Goal: Transaction & Acquisition: Book appointment/travel/reservation

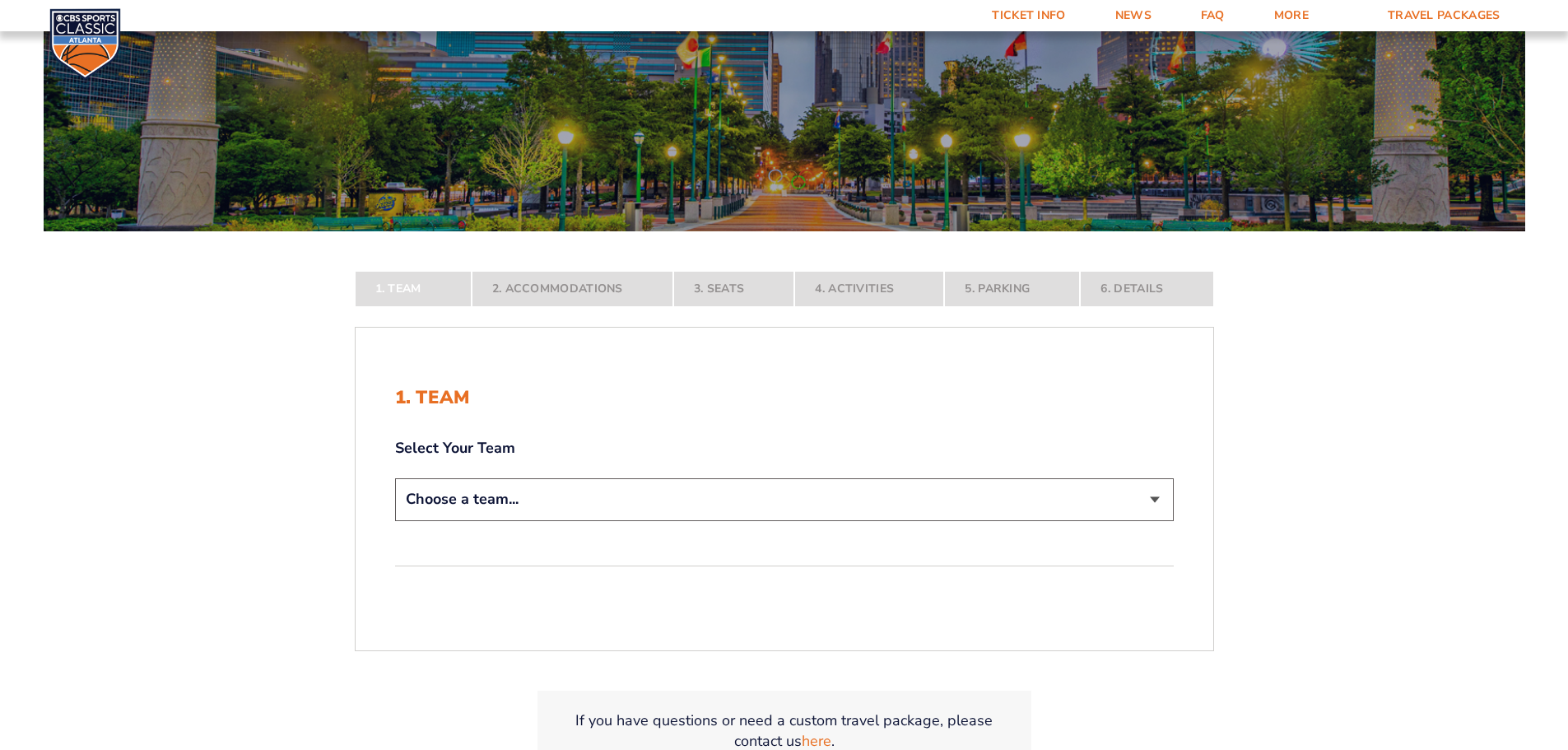
scroll to position [266, 0]
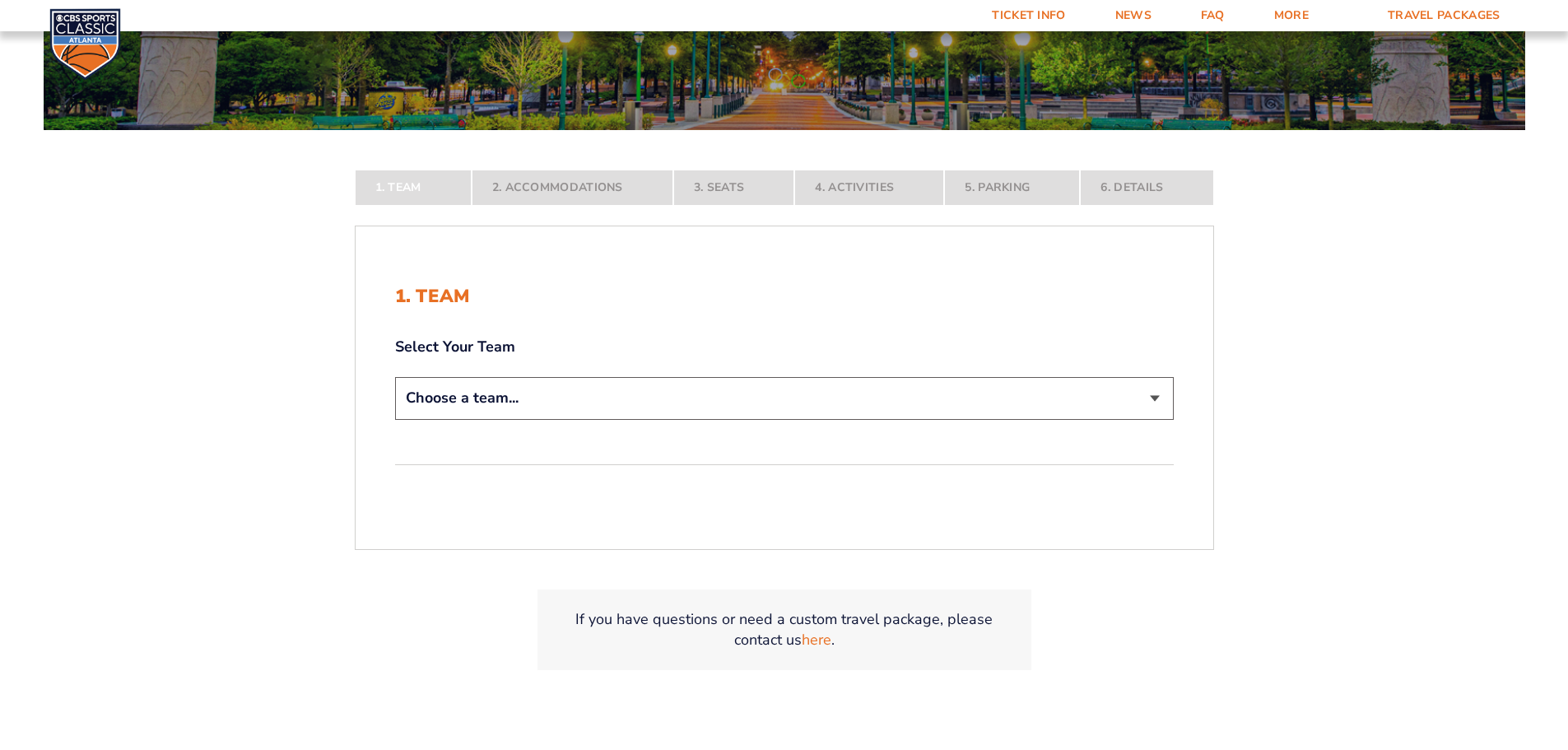
click at [548, 386] on select "Choose a team... [US_STATE] Wildcats [US_STATE] State Buckeyes [US_STATE] Tar H…" at bounding box center [785, 398] width 779 height 42
select select "12956"
click at [396, 419] on select "Choose a team... [US_STATE] Wildcats [US_STATE] State Buckeyes [US_STATE] Tar H…" at bounding box center [785, 398] width 779 height 42
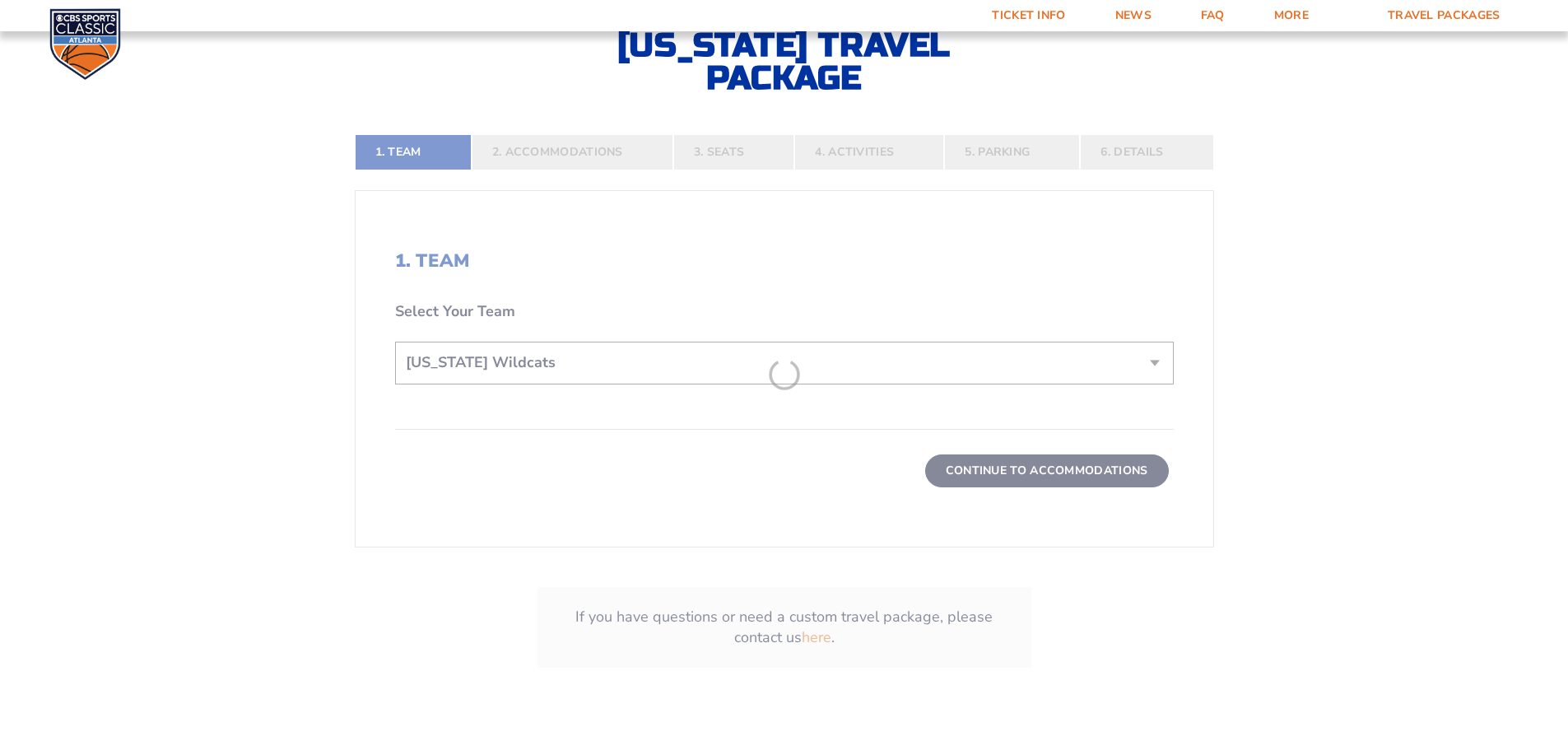
scroll to position [465, 0]
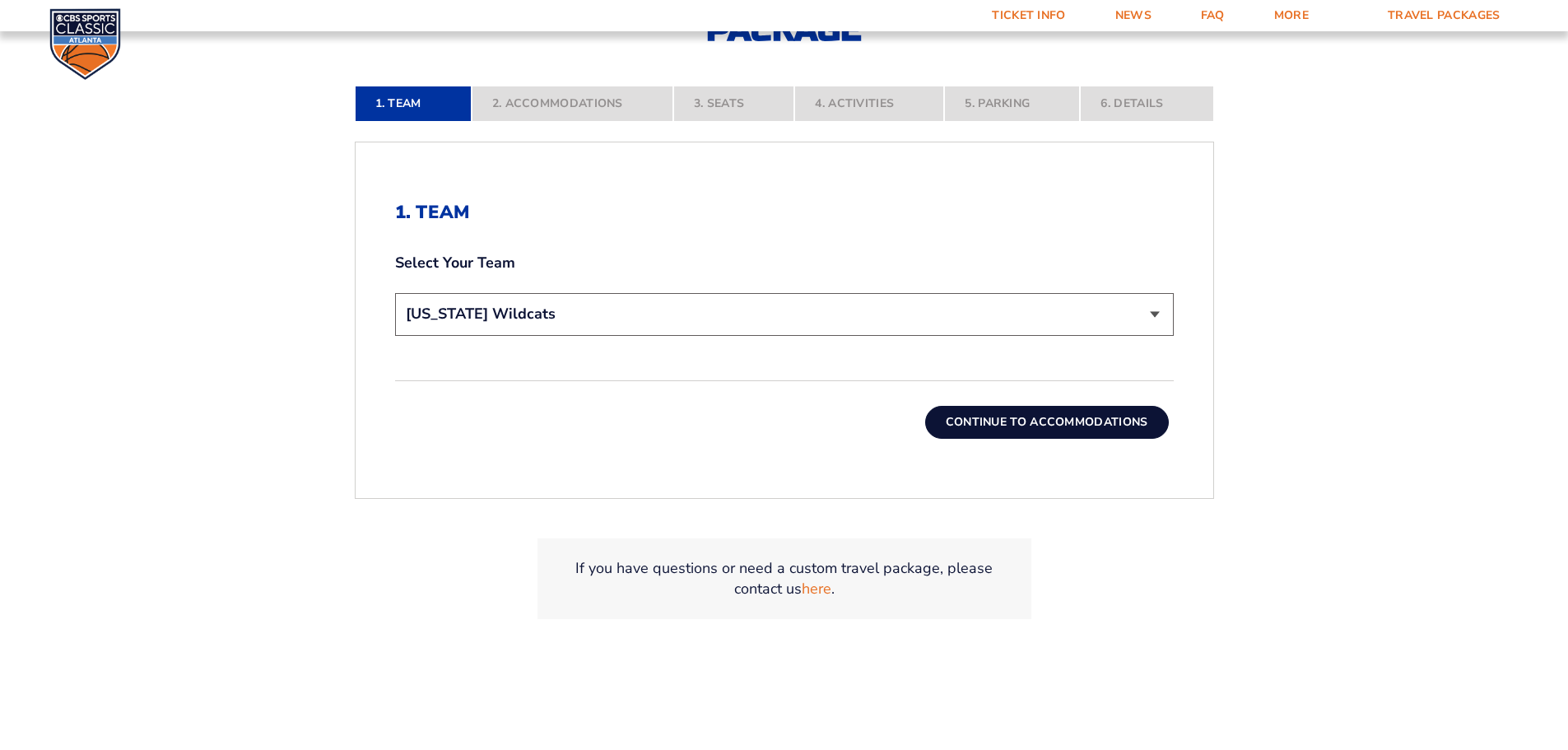
click at [1062, 421] on button "Continue To Accommodations" at bounding box center [1046, 423] width 243 height 33
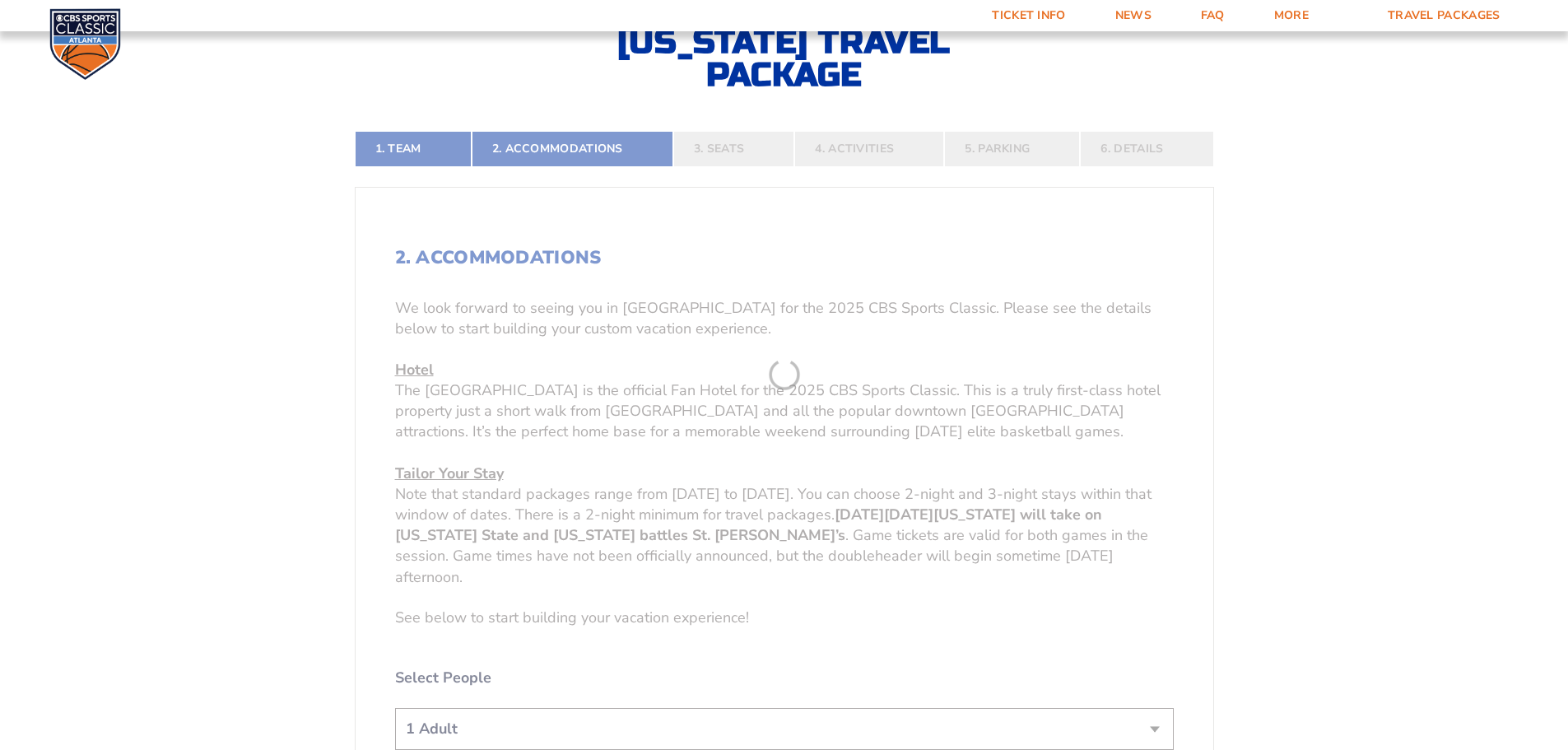
scroll to position [441, 0]
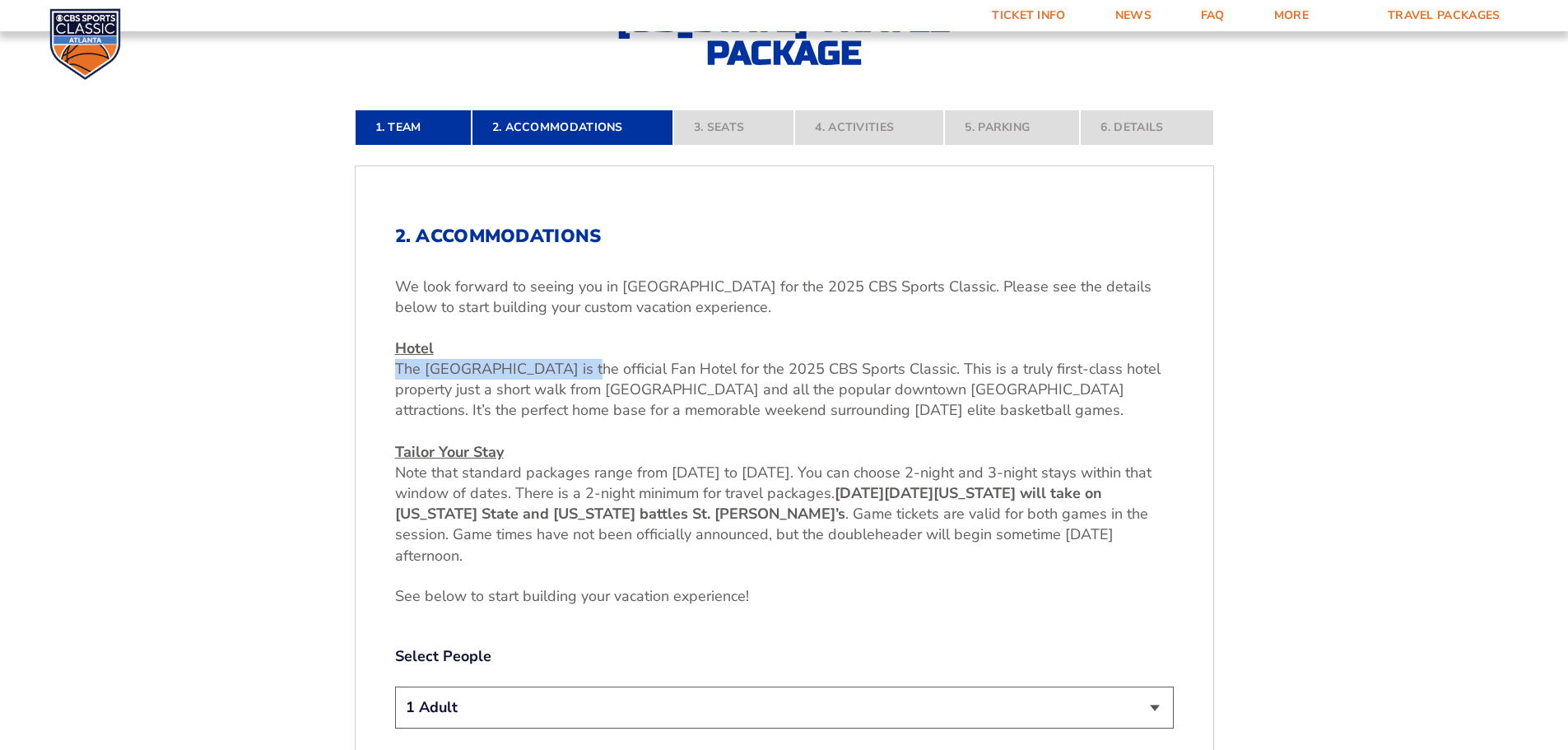
drag, startPoint x: 398, startPoint y: 368, endPoint x: 583, endPoint y: 368, distance: 185.0
click at [583, 368] on span "The [GEOGRAPHIC_DATA] is the official Fan Hotel for the 2025 CBS Sports Classic…" at bounding box center [778, 389] width 766 height 61
copy span "The Westin Peachtree Plaza"
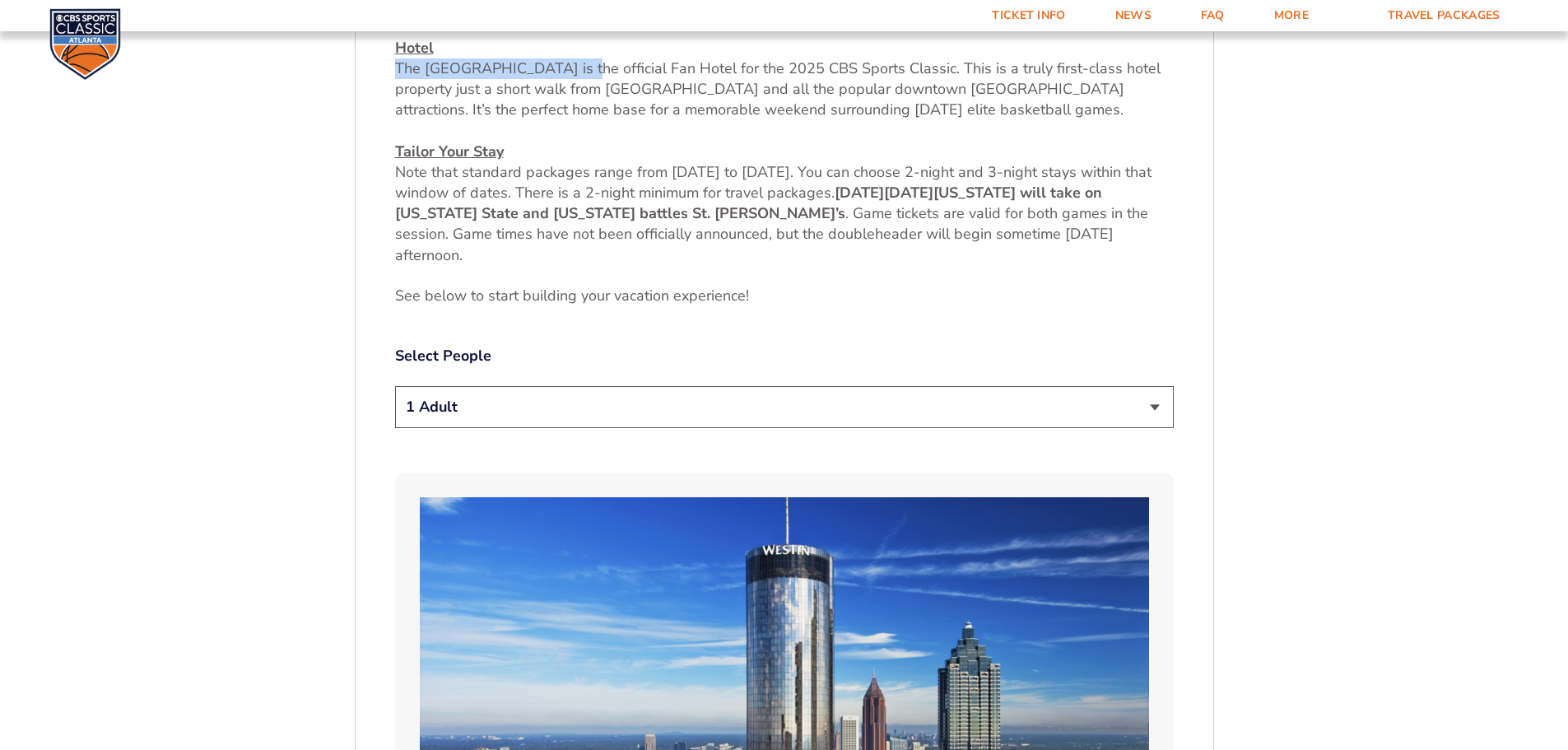
scroll to position [787, 0]
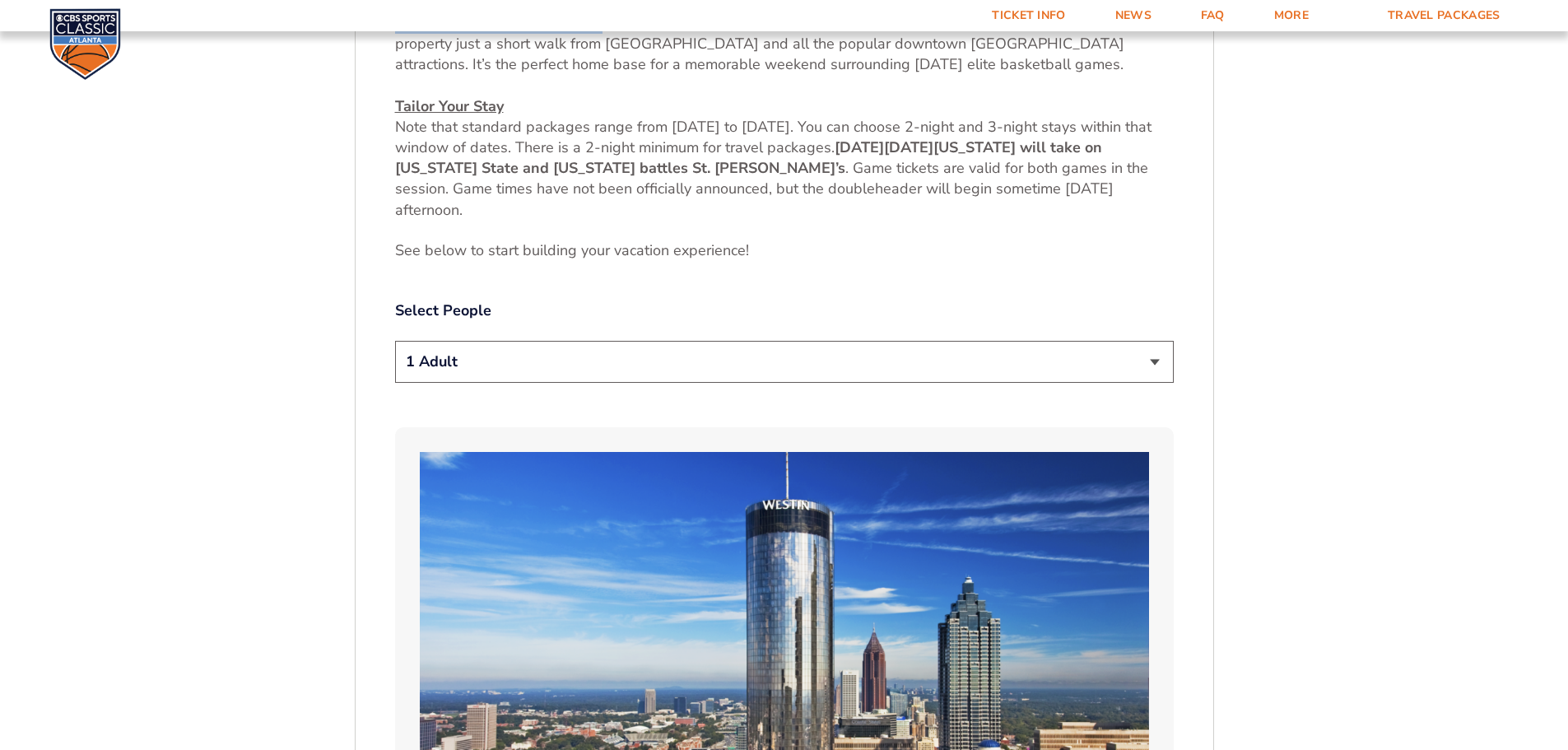
click at [456, 355] on select "1 Adult 2 Adults 3 Adults 4 Adults 2 Adults + 1 Child 2 Adults + 2 Children 2 A…" at bounding box center [785, 361] width 779 height 42
click at [449, 358] on select "1 Adult 2 Adults 3 Adults 4 Adults 2 Adults + 1 Child 2 Adults + 2 Children 2 A…" at bounding box center [785, 361] width 779 height 42
select select "3 Adults"
click at [396, 340] on select "1 Adult 2 Adults 3 Adults 4 Adults 2 Adults + 1 Child 2 Adults + 2 Children 2 A…" at bounding box center [785, 361] width 779 height 42
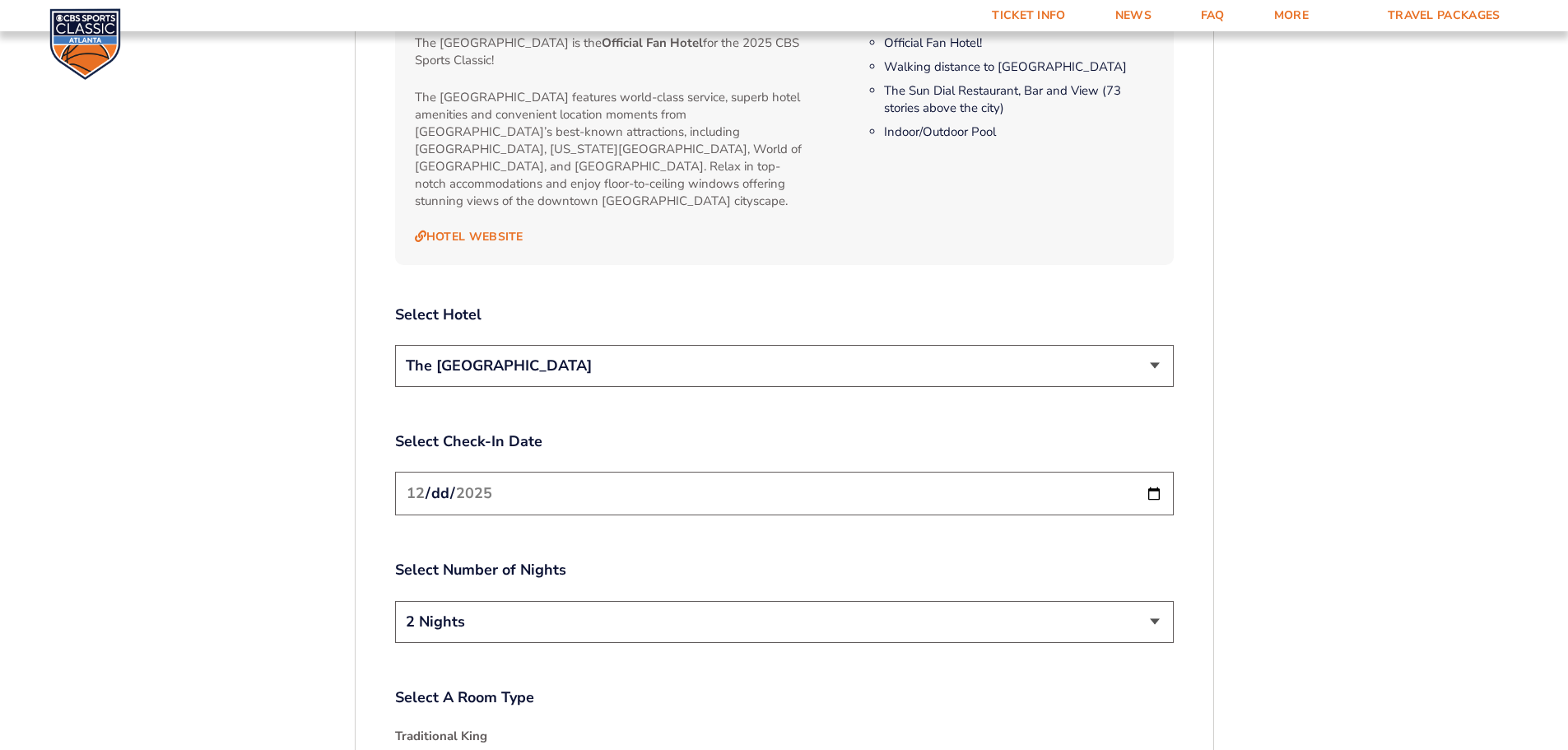
scroll to position [2016, 0]
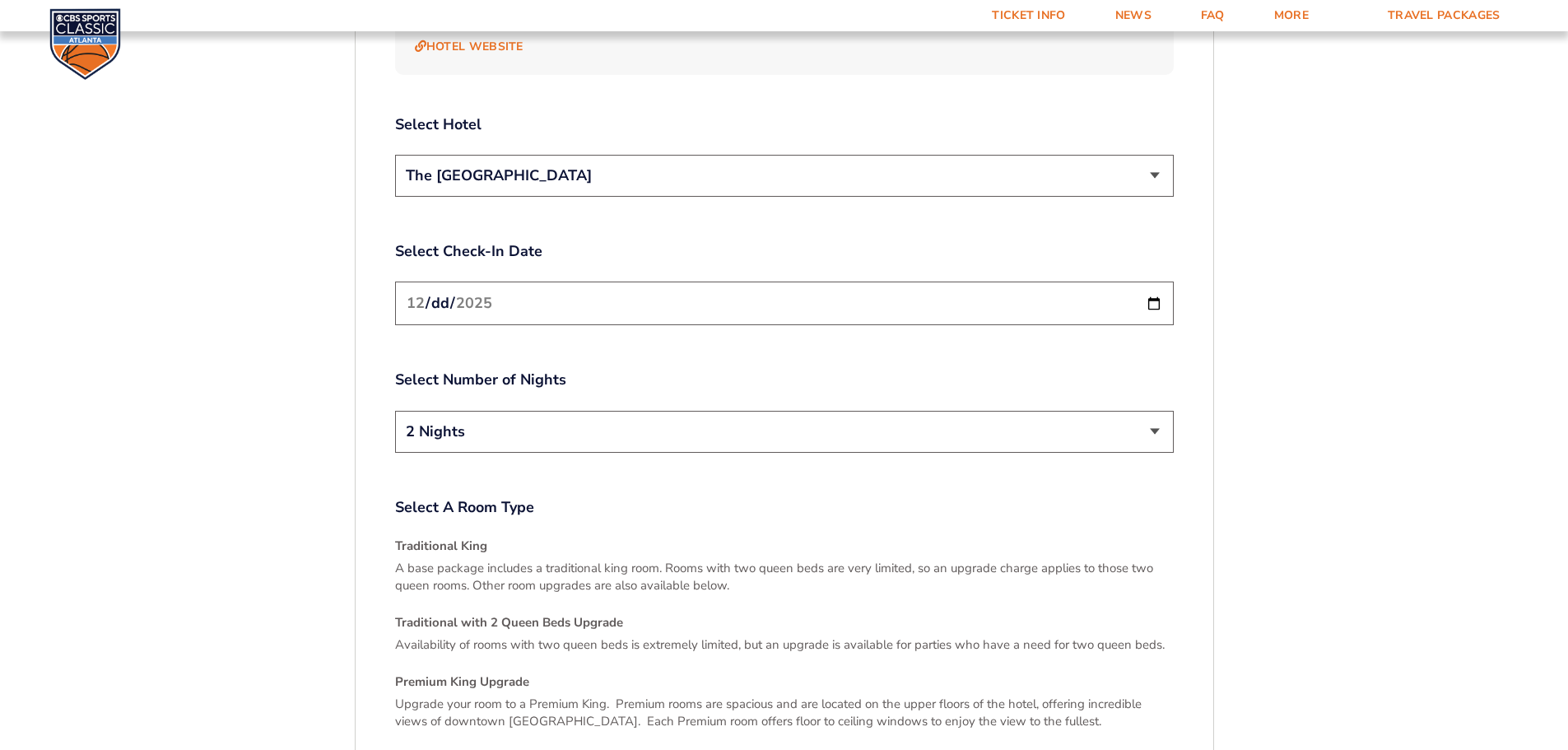
click at [541, 286] on input "[DATE]" at bounding box center [785, 304] width 779 height 44
click at [1158, 284] on input "[DATE]" at bounding box center [785, 304] width 779 height 44
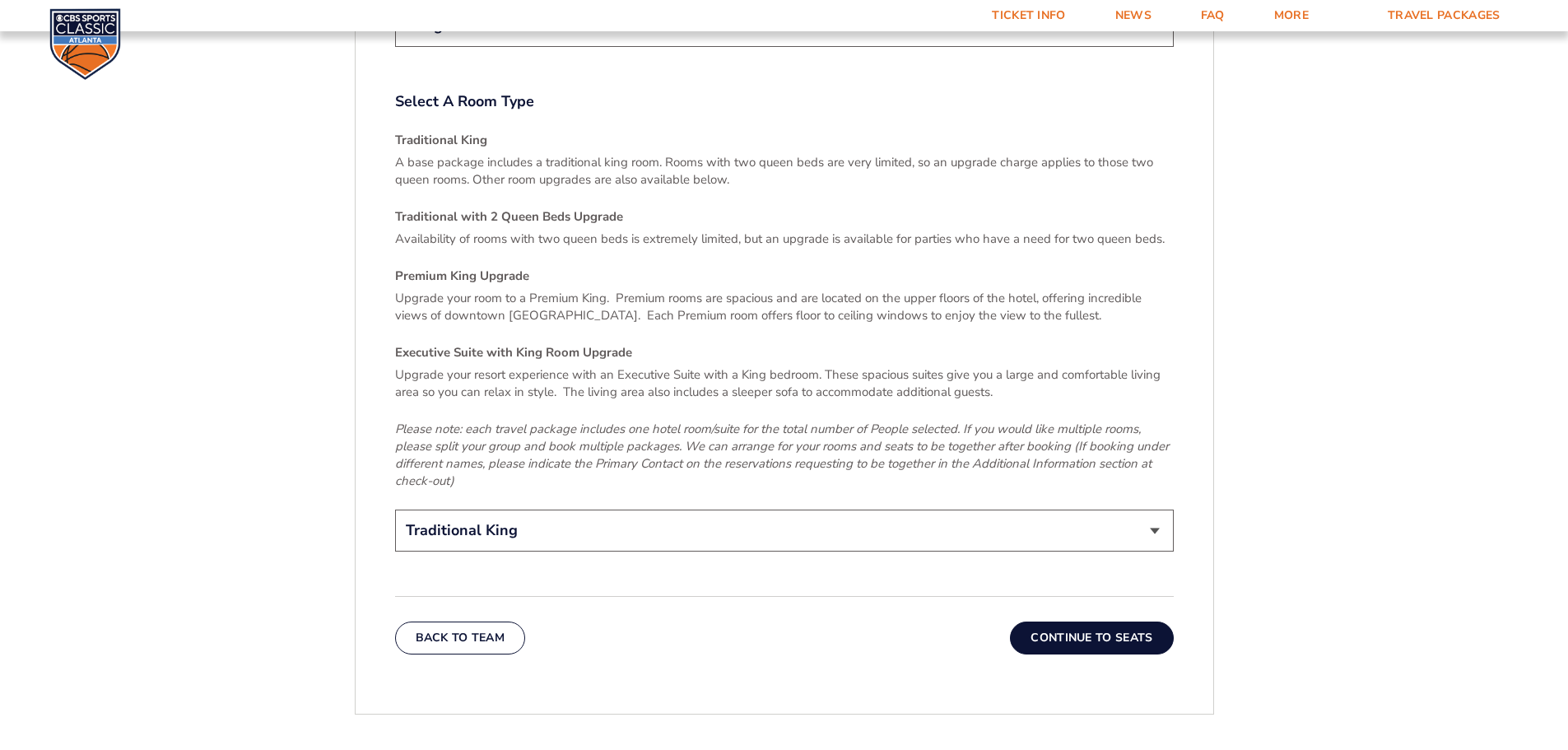
scroll to position [2423, 0]
click at [458, 519] on select "Traditional King Traditional with 2 Queen Beds Upgrade (+$45 per night) Premium…" at bounding box center [785, 529] width 779 height 42
select select "Traditional with 2 Queen Beds Upgrade"
click at [396, 508] on select "Traditional King Traditional with 2 Queen Beds Upgrade (+$45 per night) Premium…" at bounding box center [785, 529] width 779 height 42
click at [1061, 620] on button "Continue To Seats" at bounding box center [1091, 636] width 163 height 33
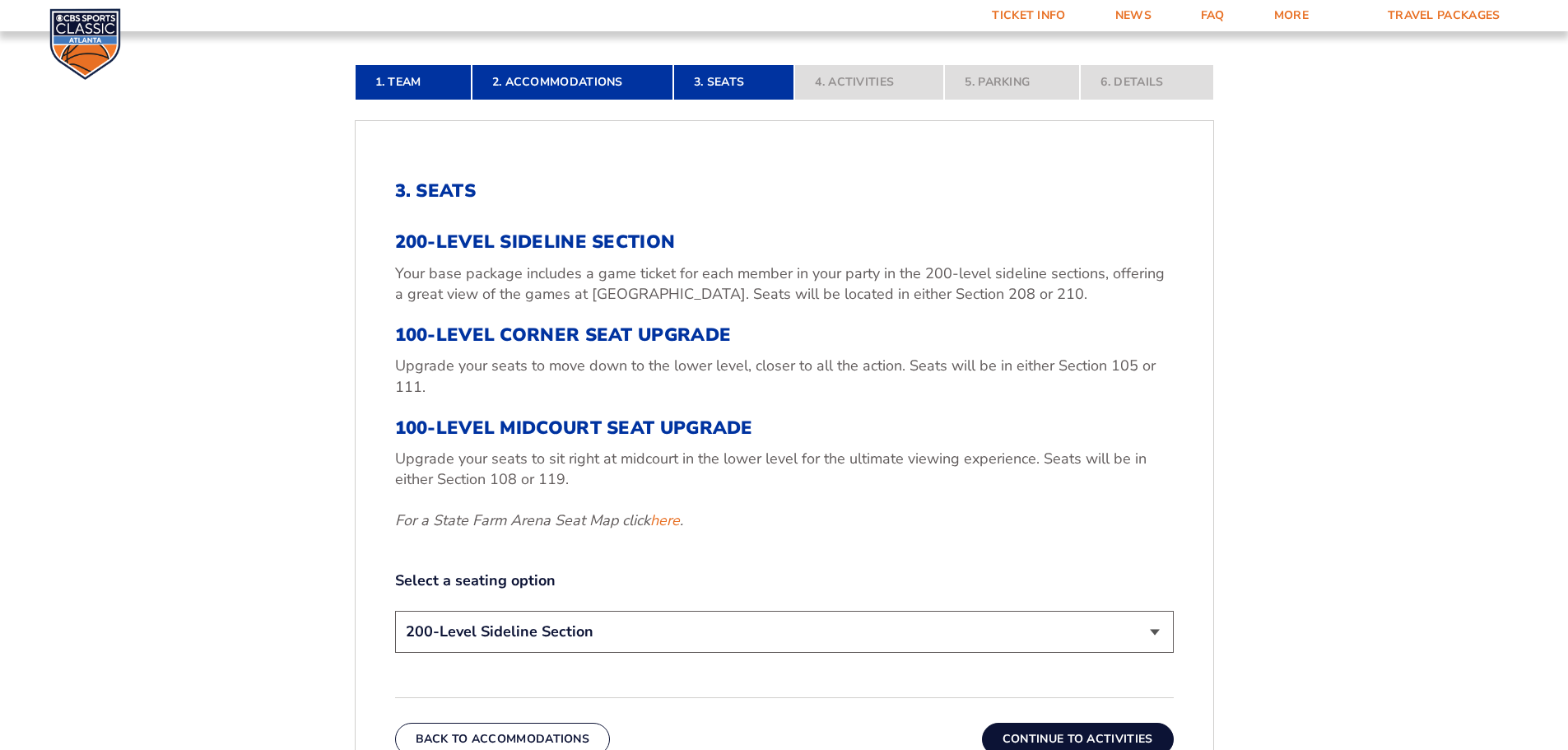
scroll to position [537, 0]
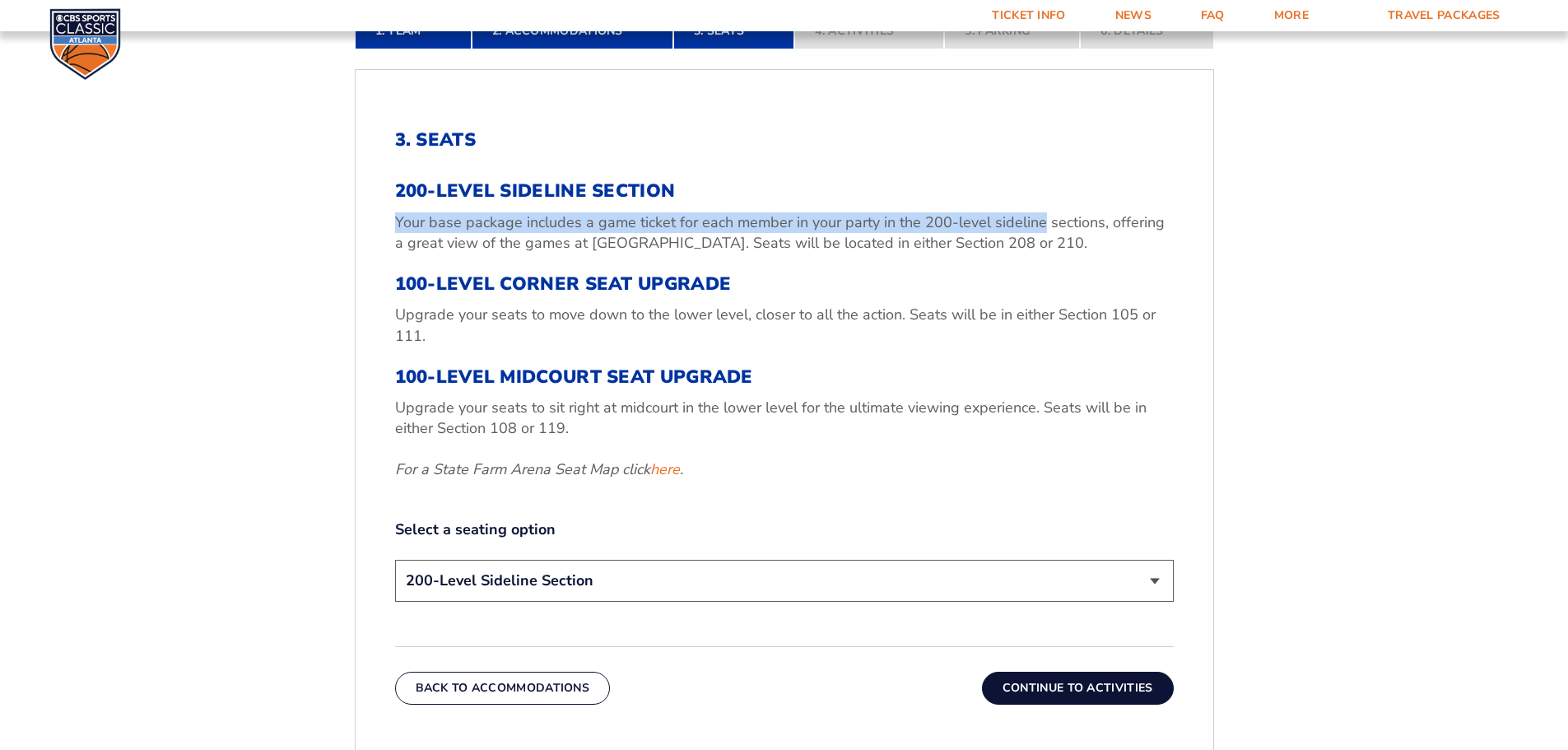
drag, startPoint x: 388, startPoint y: 215, endPoint x: 1042, endPoint y: 227, distance: 654.1
click at [1042, 227] on div "3. Seats 200-Level Sideline Section Your base package includes a game ticket fo…" at bounding box center [784, 417] width 858 height 655
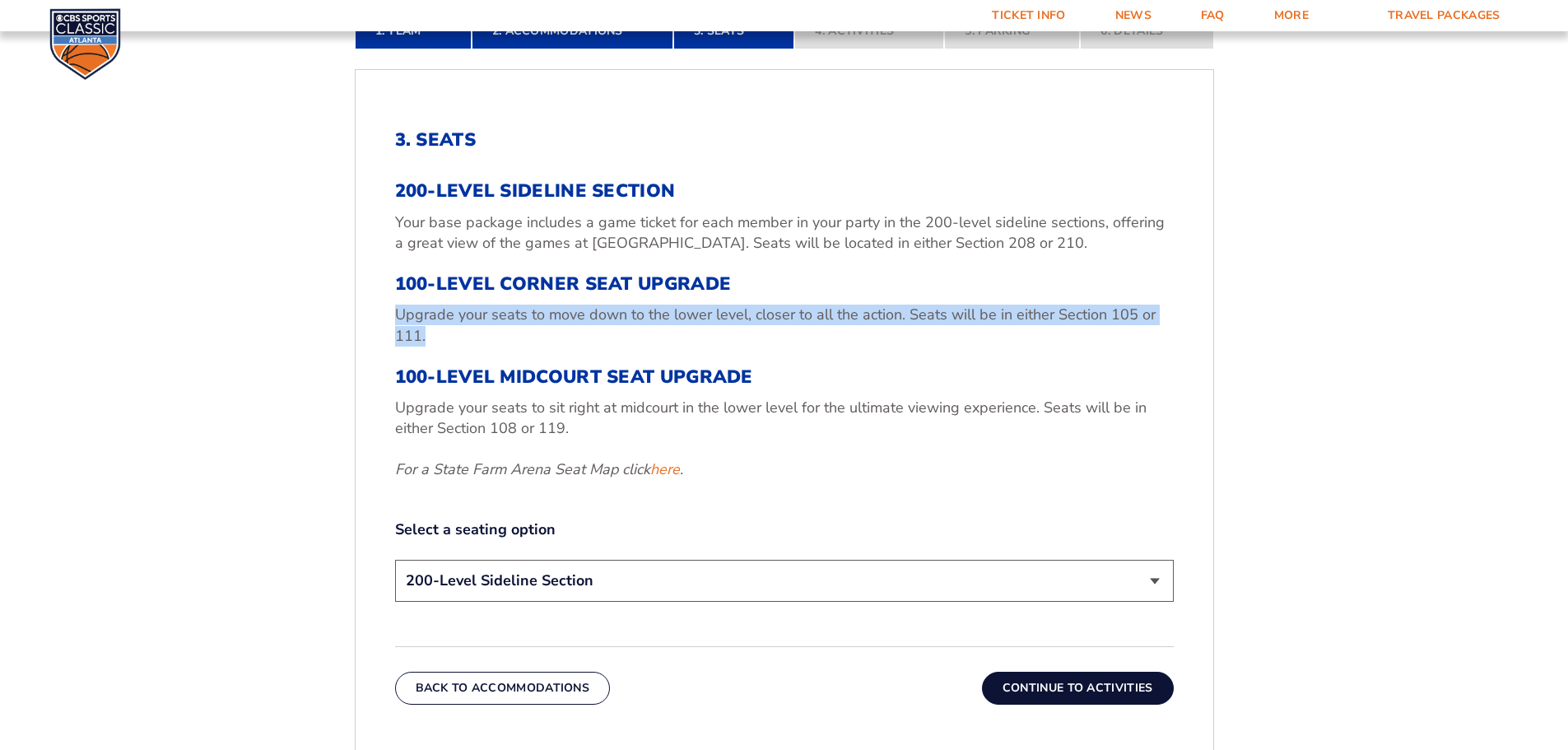
drag, startPoint x: 399, startPoint y: 318, endPoint x: 473, endPoint y: 338, distance: 76.7
click at [473, 338] on p "Upgrade your seats to move down to the lower level, closer to all the action. S…" at bounding box center [785, 325] width 779 height 41
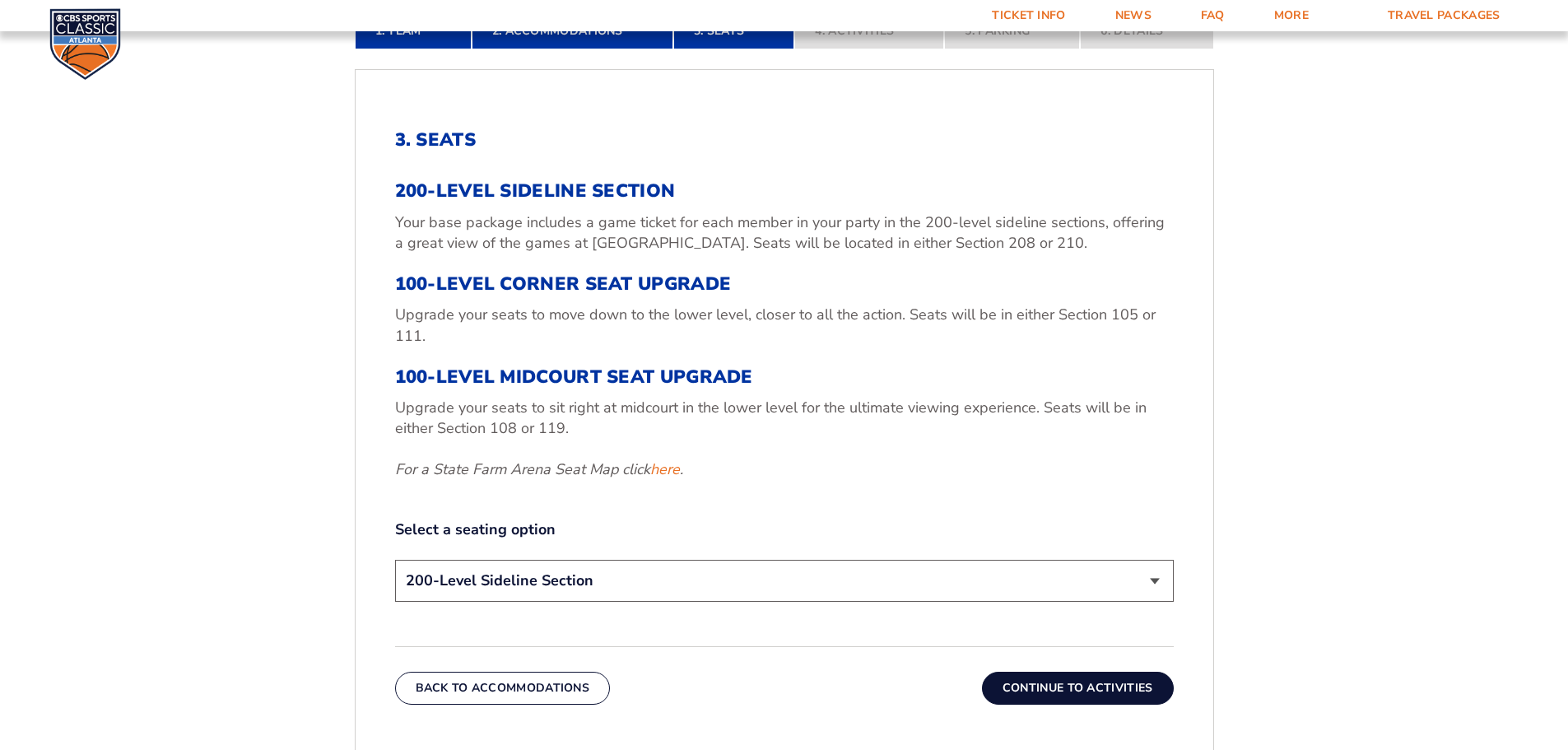
click at [664, 359] on div "200-Level Sideline Section Your base package includes a game ticket for each me…" at bounding box center [785, 329] width 779 height 298
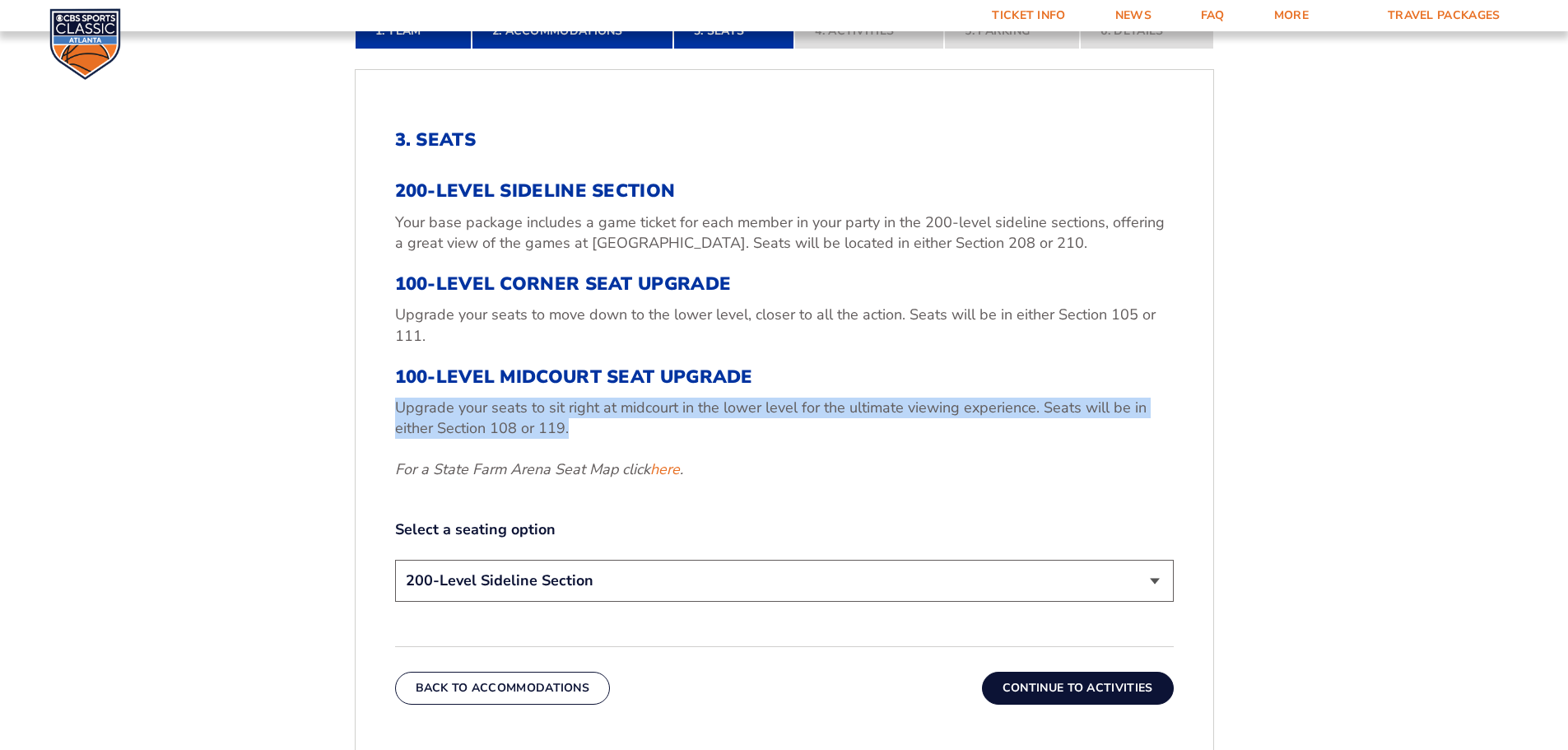
drag, startPoint x: 396, startPoint y: 404, endPoint x: 693, endPoint y: 438, distance: 298.9
click at [693, 438] on p "Upgrade your seats to sit right at midcourt in the lower level for the ultimate…" at bounding box center [785, 417] width 779 height 41
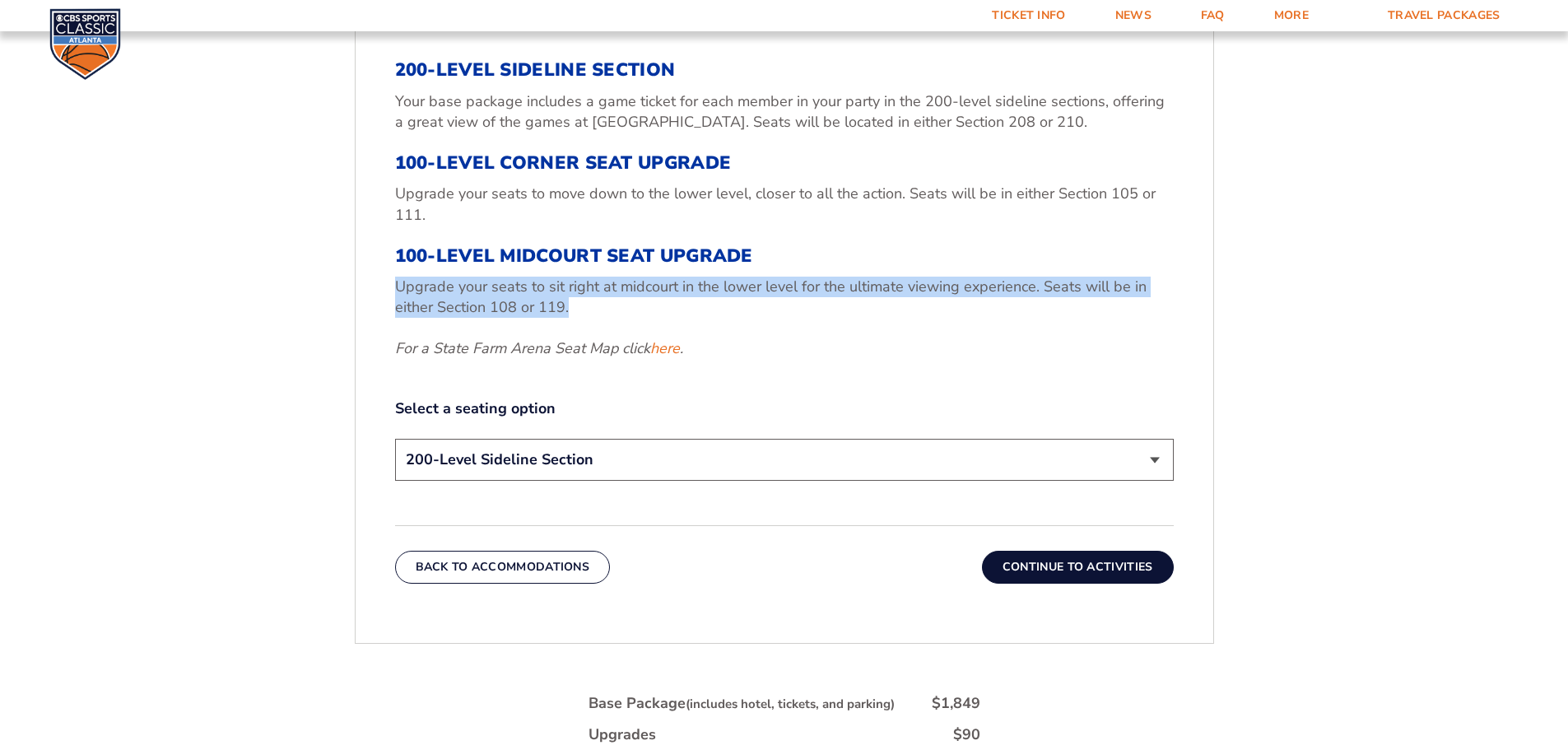
scroll to position [698, 0]
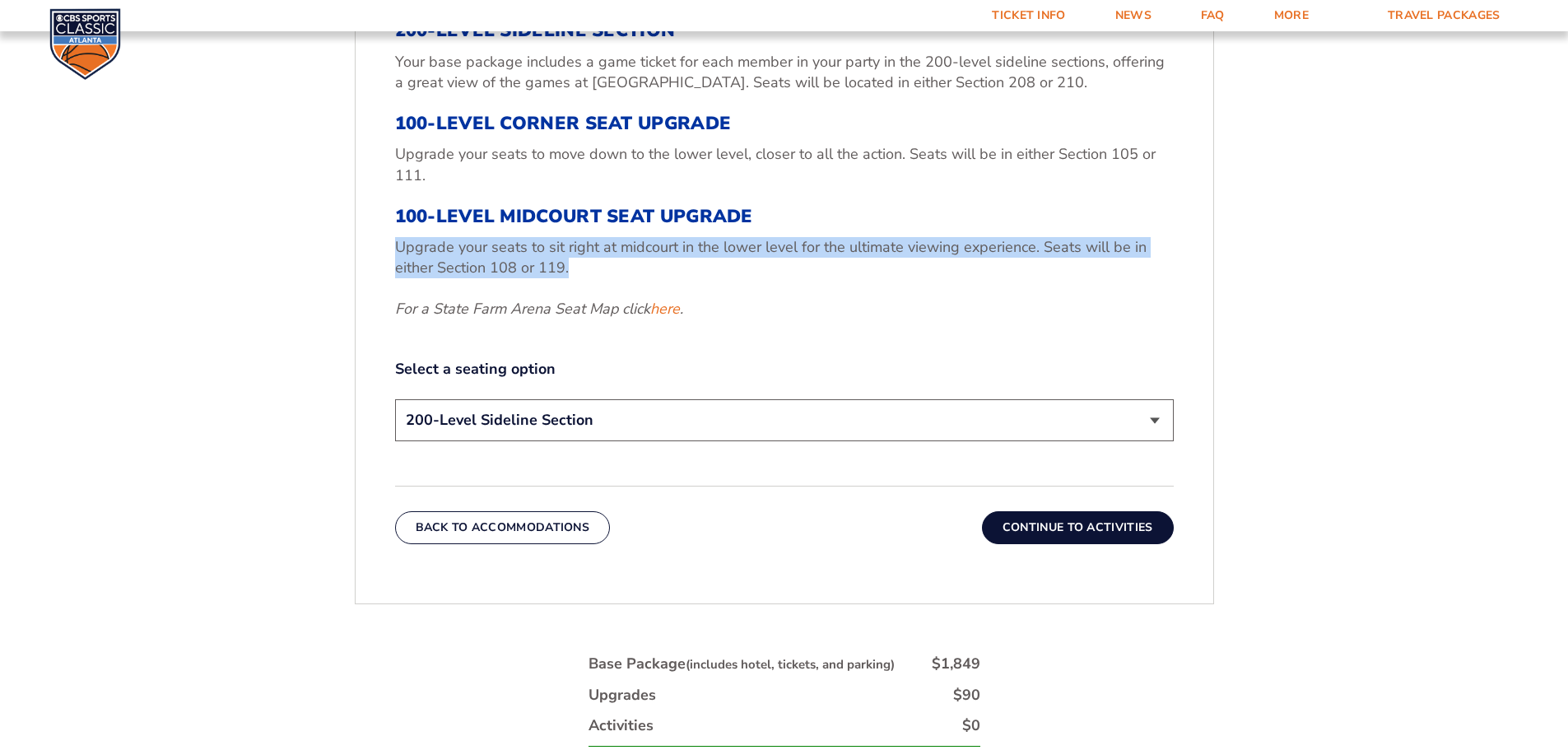
click at [549, 409] on select "200-Level Sideline Section 100-Level Corner Seat Upgrade (+$120 per person) 100…" at bounding box center [785, 420] width 779 height 42
select select "100-Level Midcourt Seat Upgrade"
click at [396, 399] on select "200-Level Sideline Section 100-Level Corner Seat Upgrade (+$120 per person) 100…" at bounding box center [785, 420] width 779 height 42
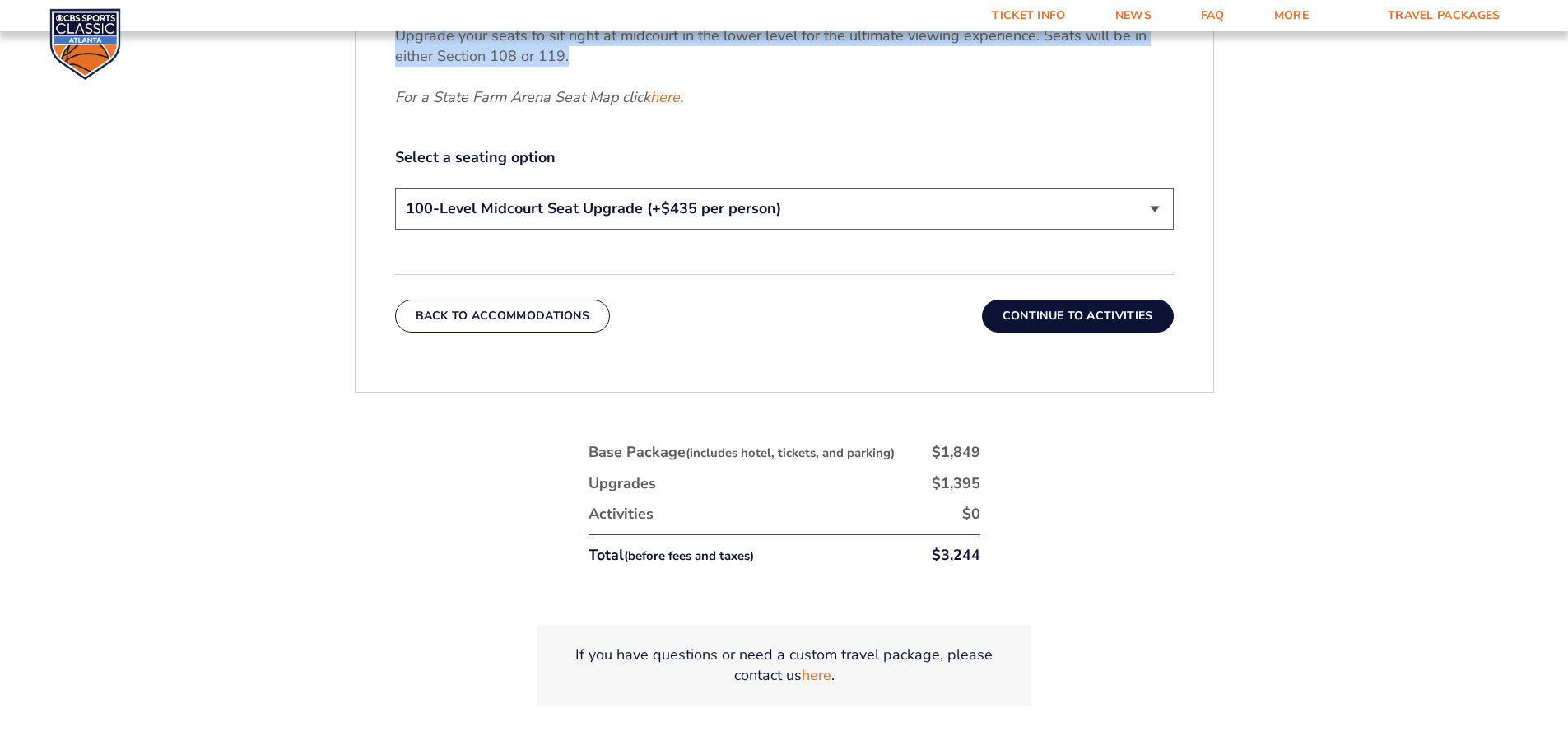
scroll to position [965, 0]
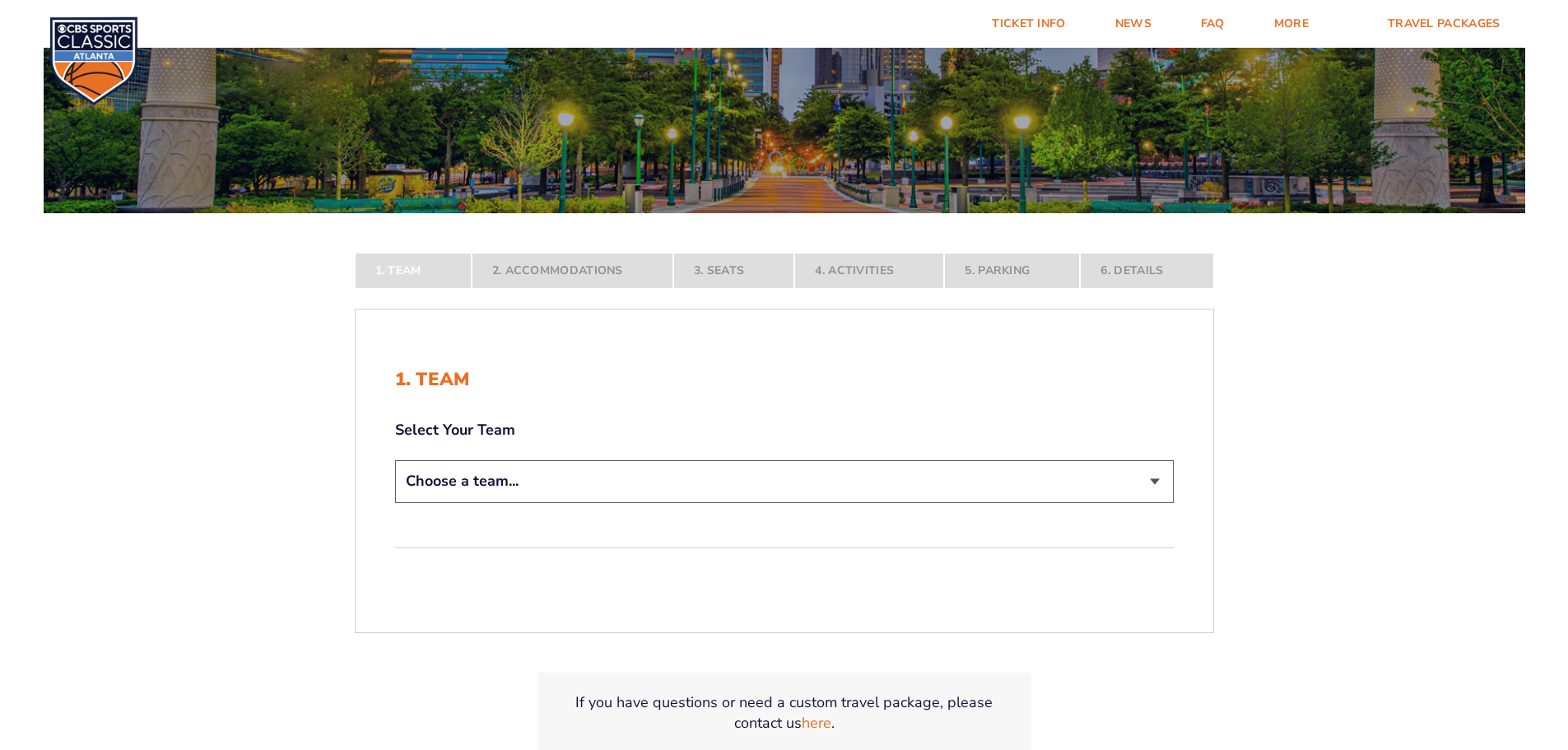
scroll to position [326, 0]
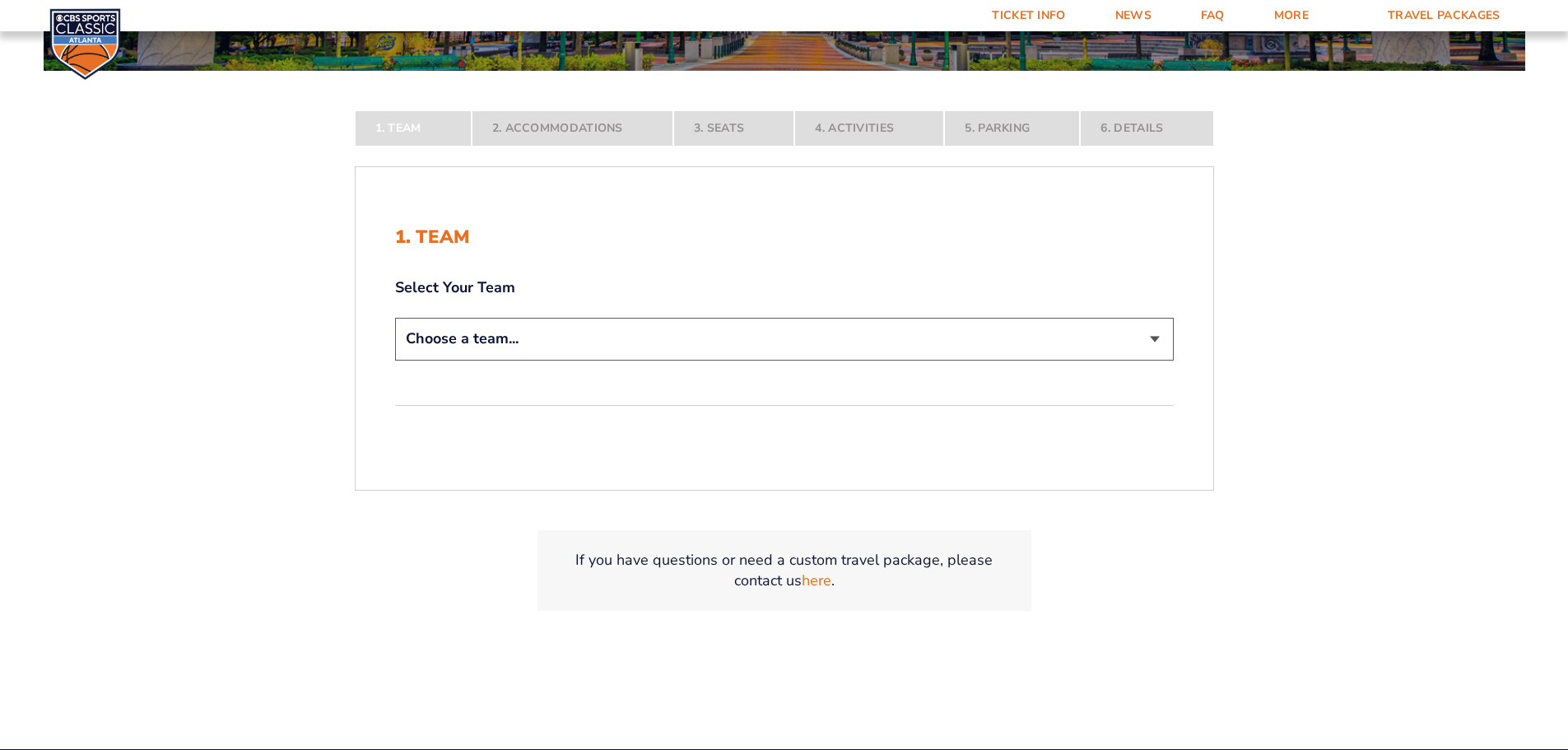
click at [473, 333] on select "Choose a team... [US_STATE] Wildcats [US_STATE] State Buckeyes [US_STATE] Tar H…" at bounding box center [785, 339] width 779 height 42
select select "12756"
click at [396, 360] on select "Choose a team... [US_STATE] Wildcats [US_STATE] State Buckeyes [US_STATE] Tar H…" at bounding box center [785, 339] width 779 height 42
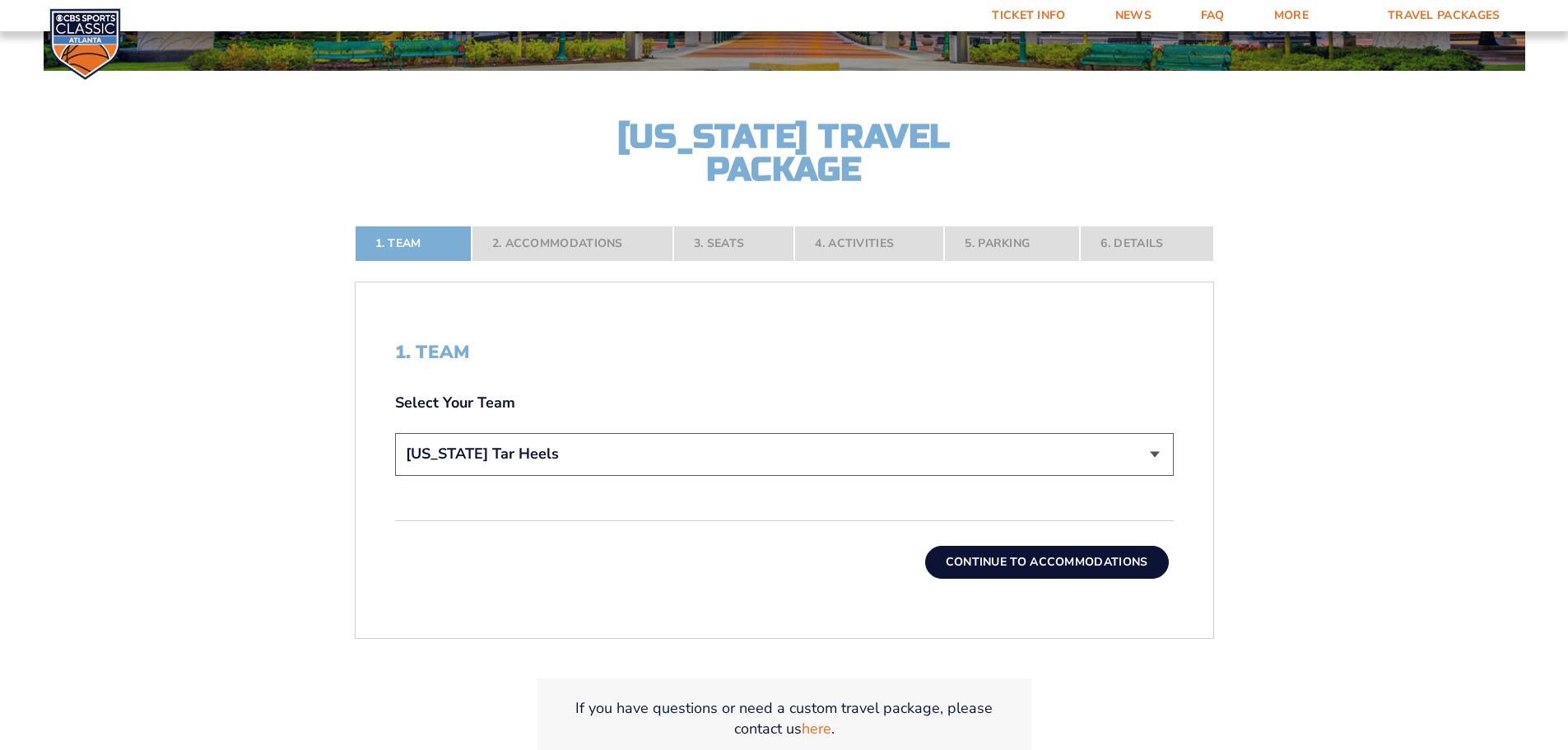
click at [1059, 557] on button "Continue To Accommodations" at bounding box center [1046, 563] width 243 height 33
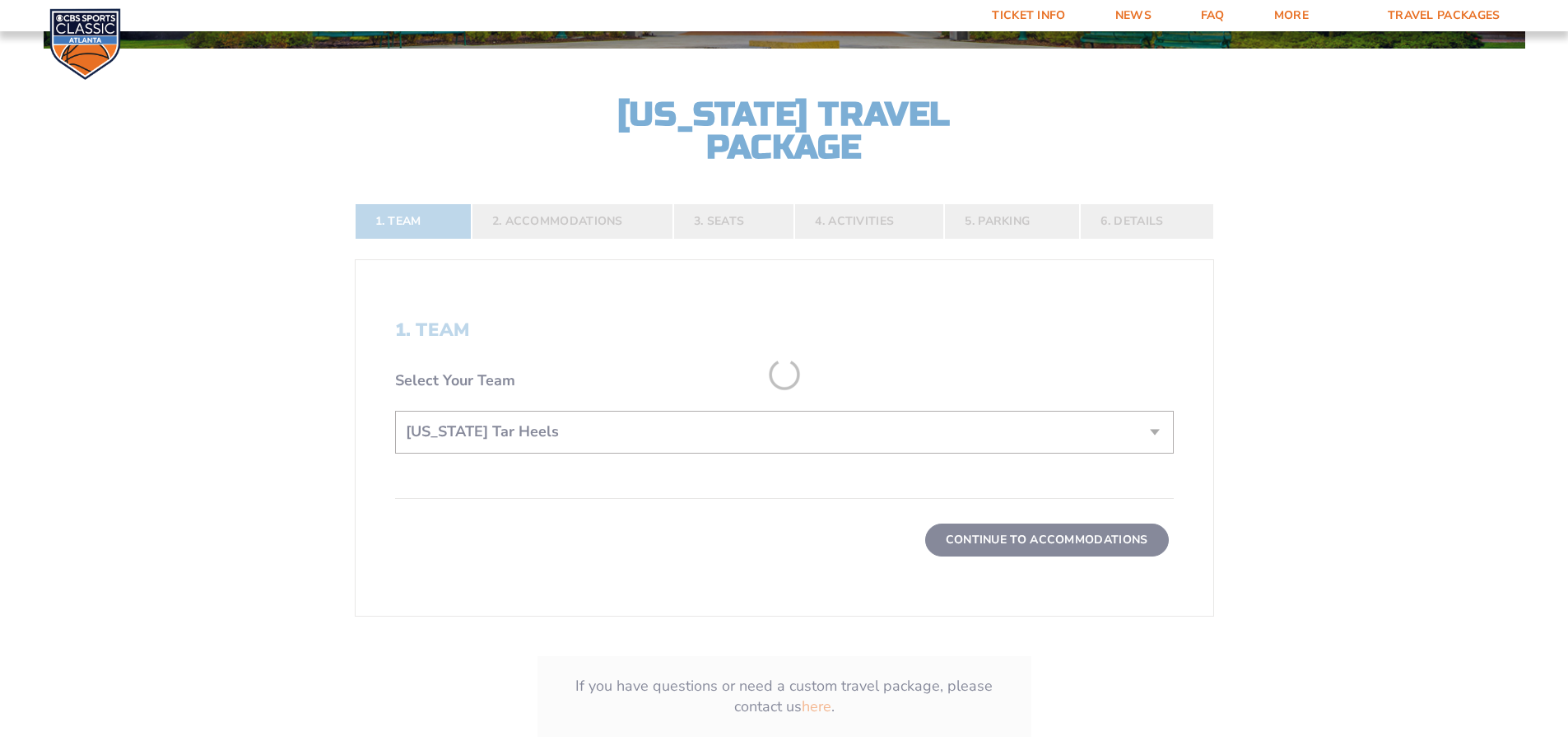
scroll to position [354, 0]
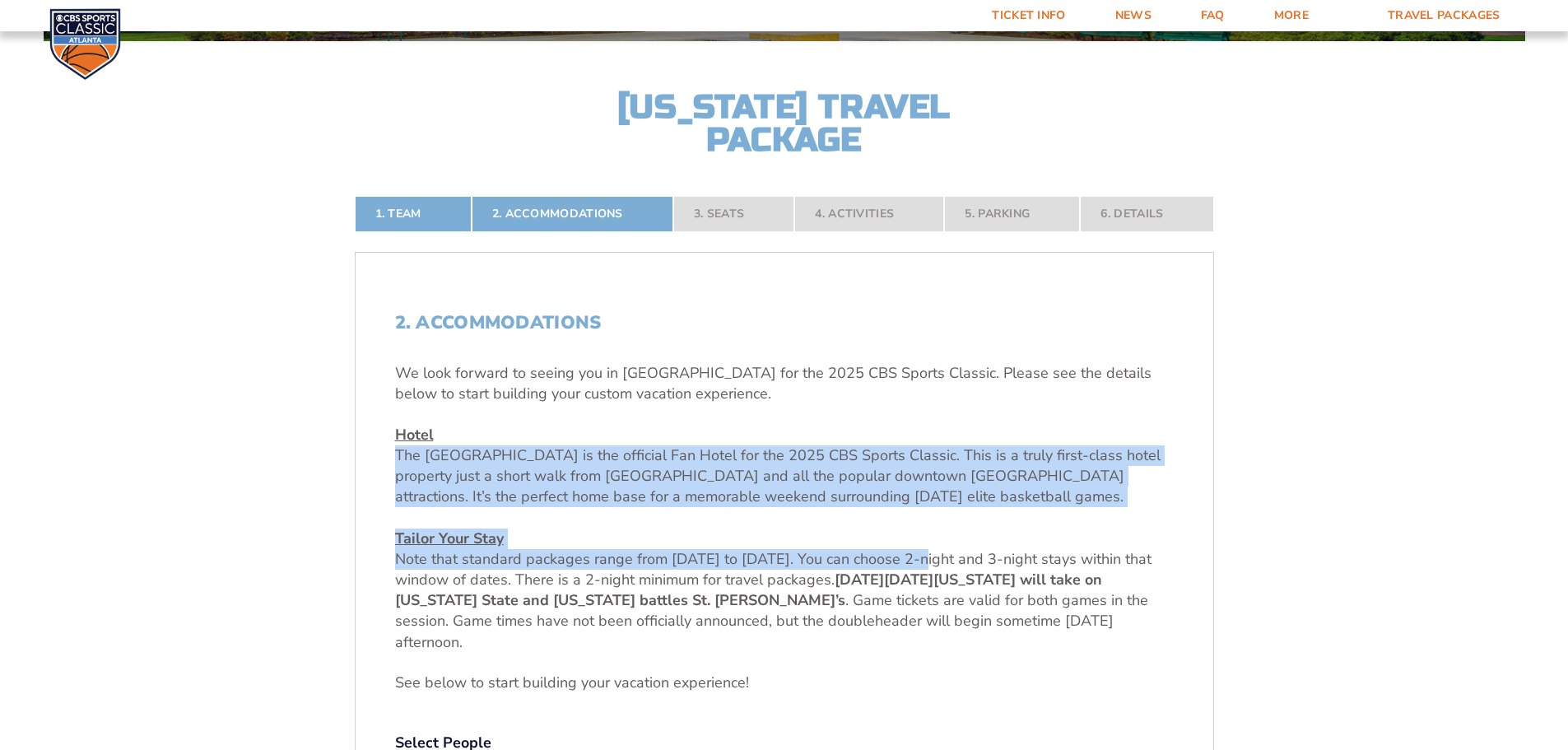
drag, startPoint x: 393, startPoint y: 460, endPoint x: 713, endPoint y: 536, distance: 328.9
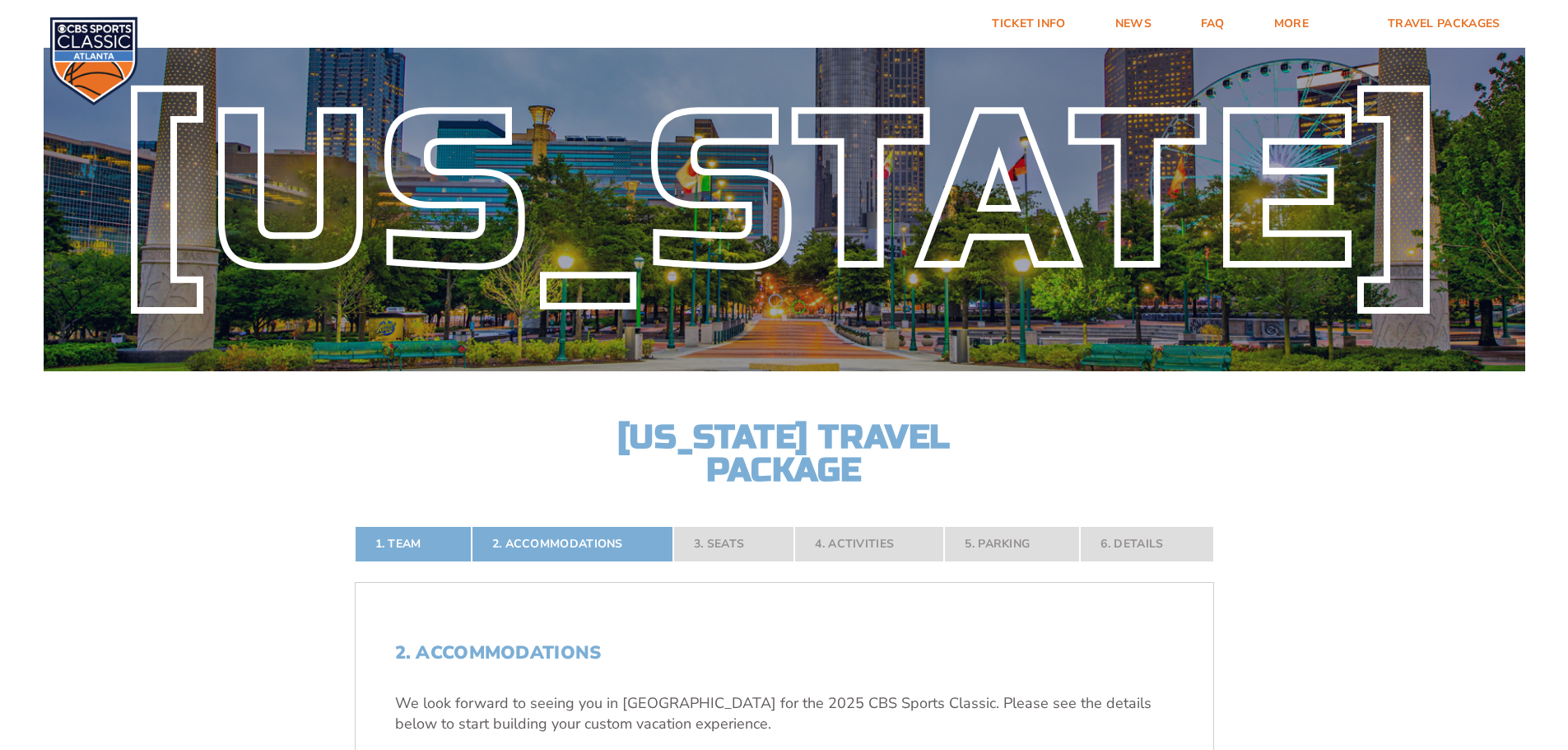
scroll to position [0, 0]
